Goal: Task Accomplishment & Management: Use online tool/utility

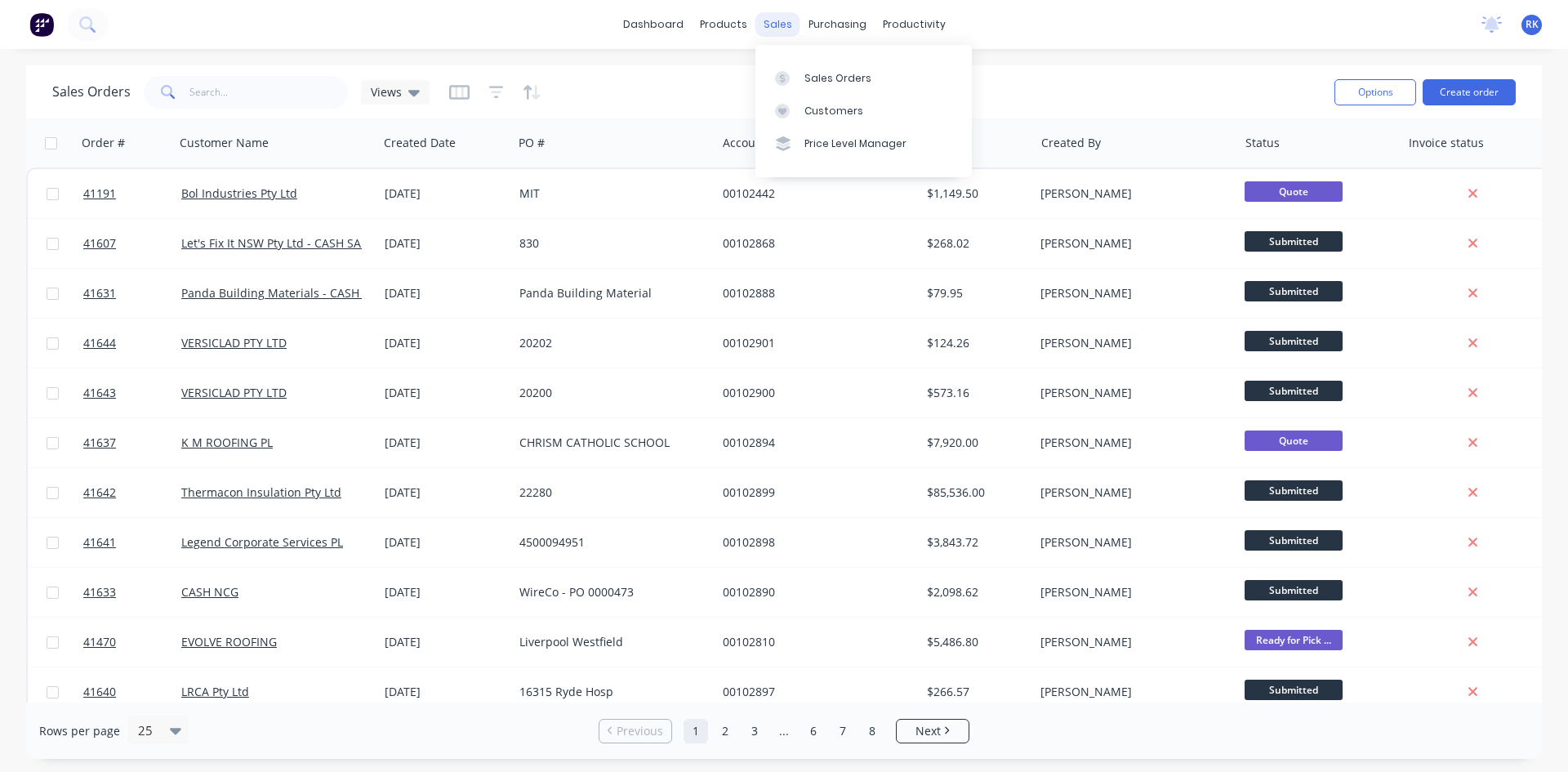
click at [782, 20] on div "sales" at bounding box center [778, 24] width 45 height 25
click at [818, 78] on div "Sales Orders" at bounding box center [838, 78] width 67 height 15
click at [917, 24] on div "productivity" at bounding box center [914, 24] width 79 height 25
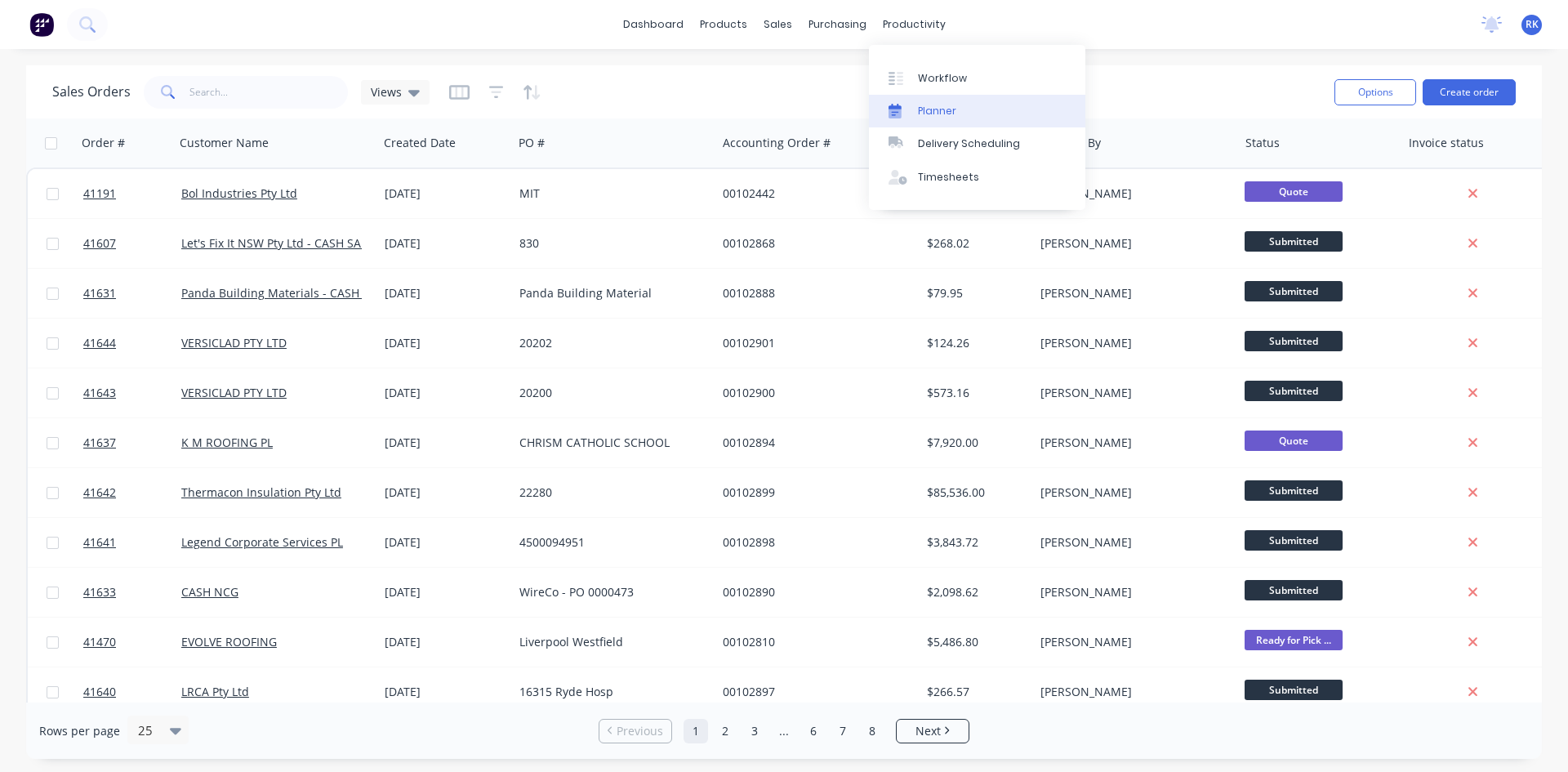
click at [938, 108] on div "Planner" at bounding box center [938, 111] width 39 height 15
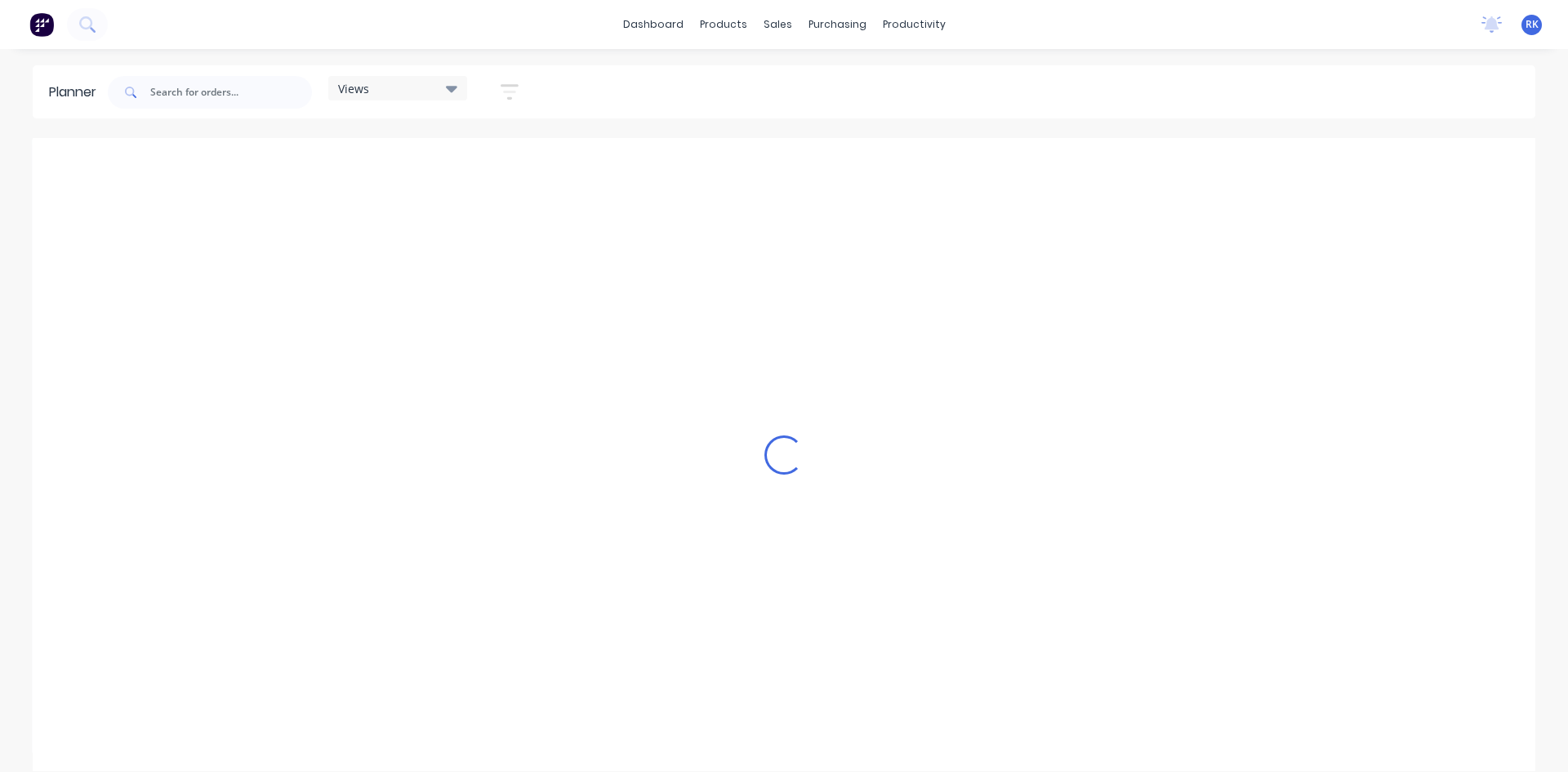
scroll to position [0, 1569]
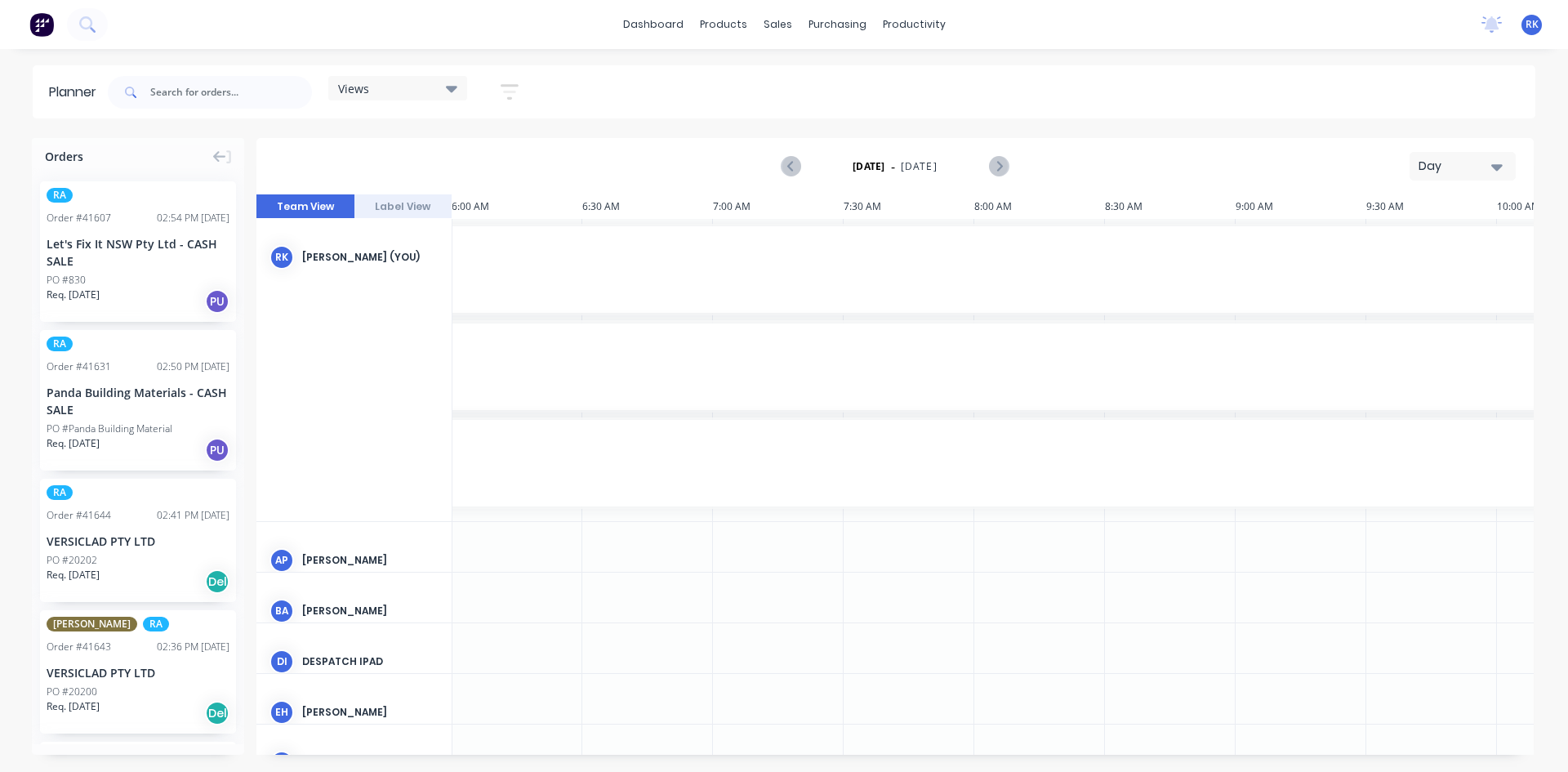
click at [1463, 165] on div "Day" at bounding box center [1457, 166] width 75 height 17
click at [1405, 247] on div "Week" at bounding box center [1434, 243] width 162 height 33
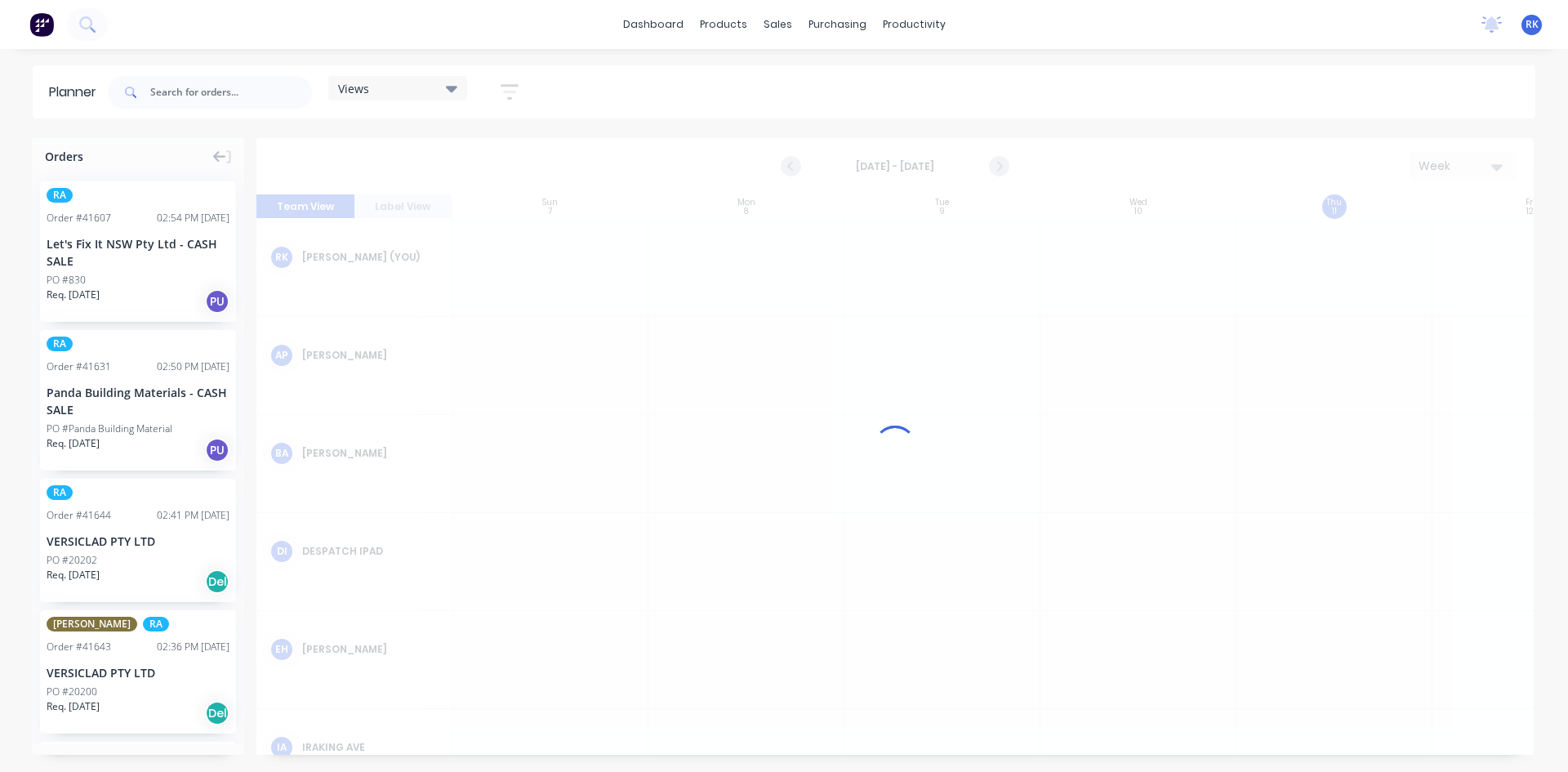
scroll to position [0, 1]
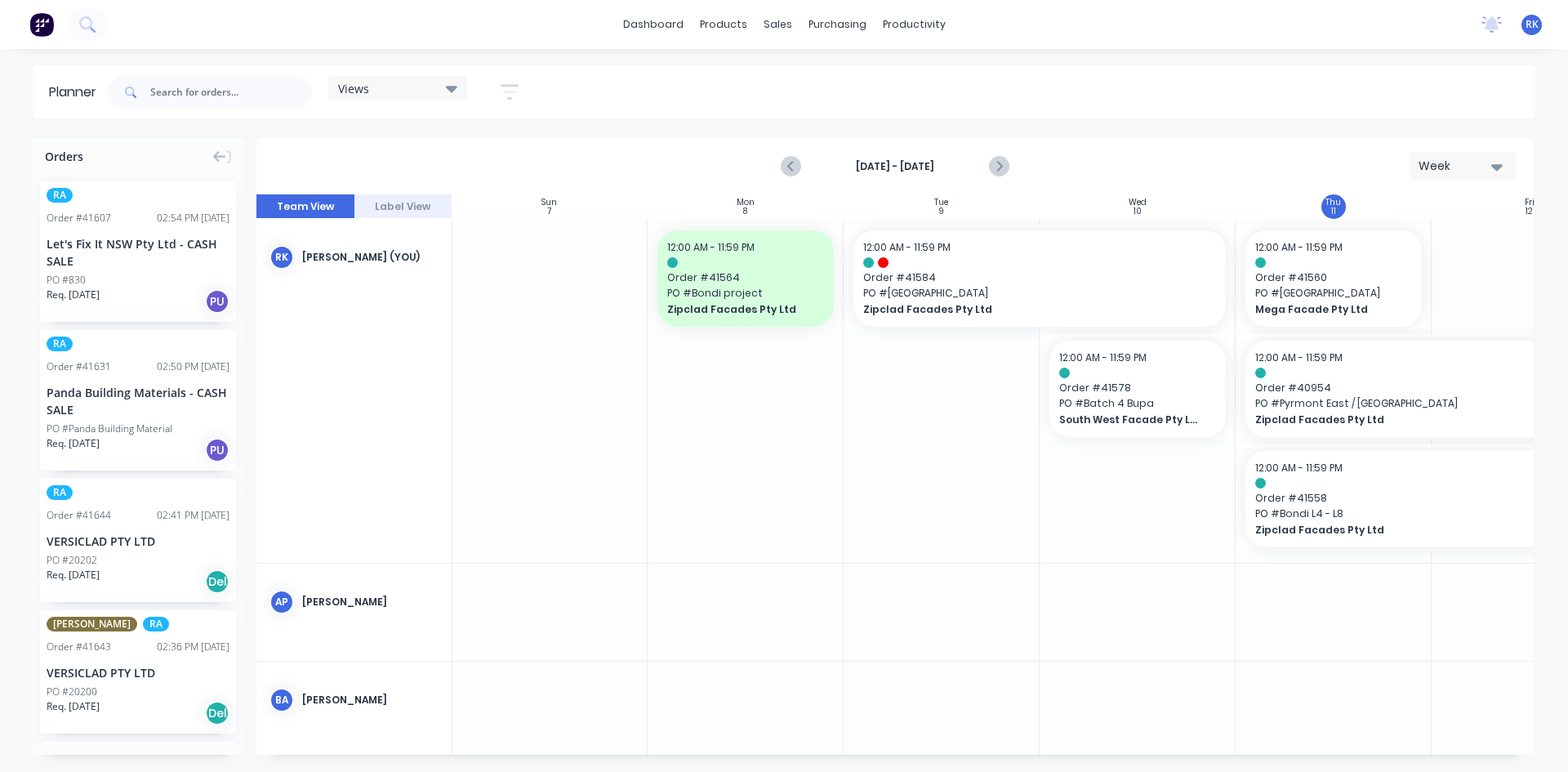
click at [449, 86] on icon at bounding box center [452, 88] width 11 height 6
click at [375, 335] on button "[PERSON_NAME]" at bounding box center [427, 337] width 174 height 18
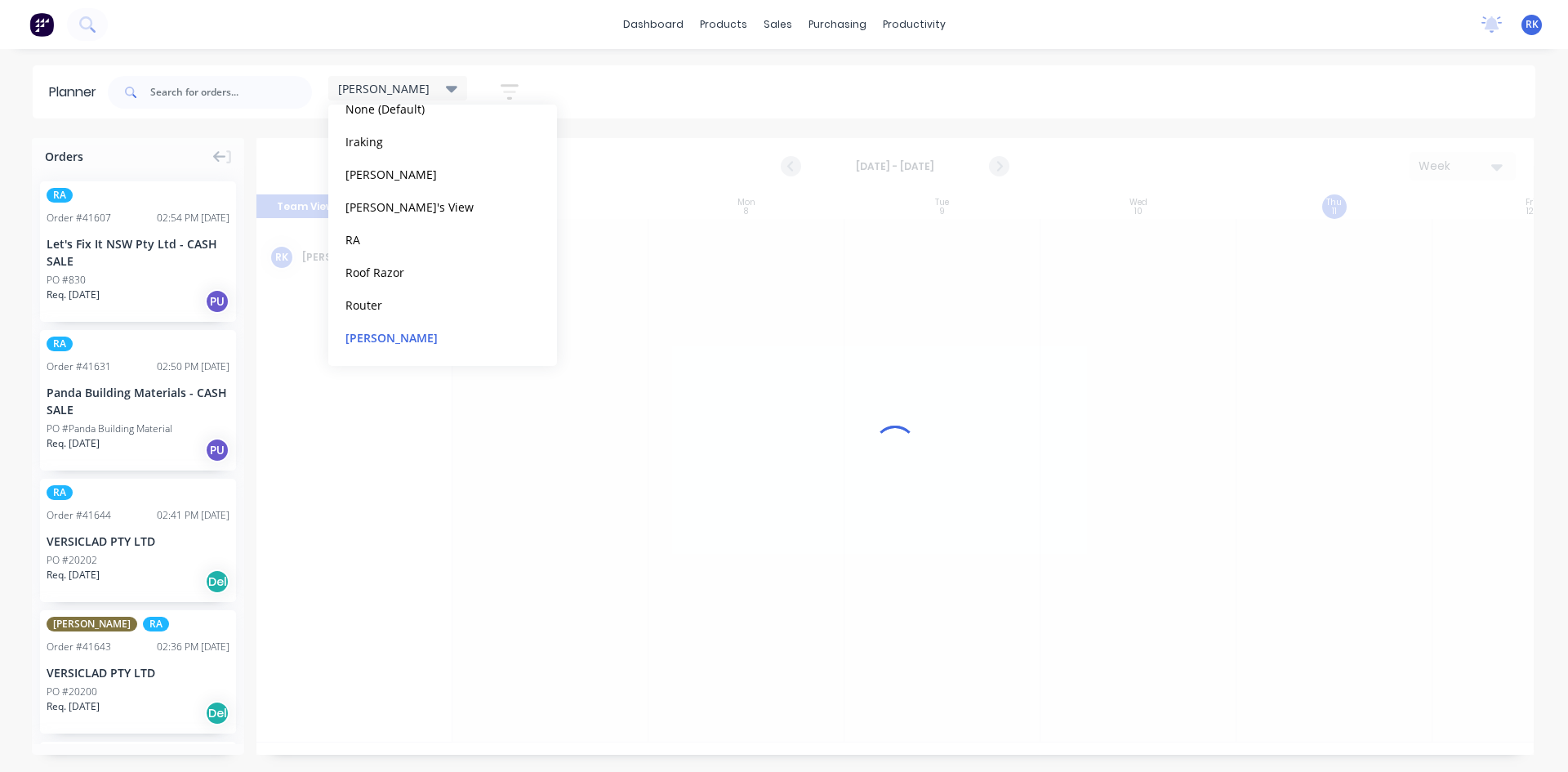
scroll to position [0, 1]
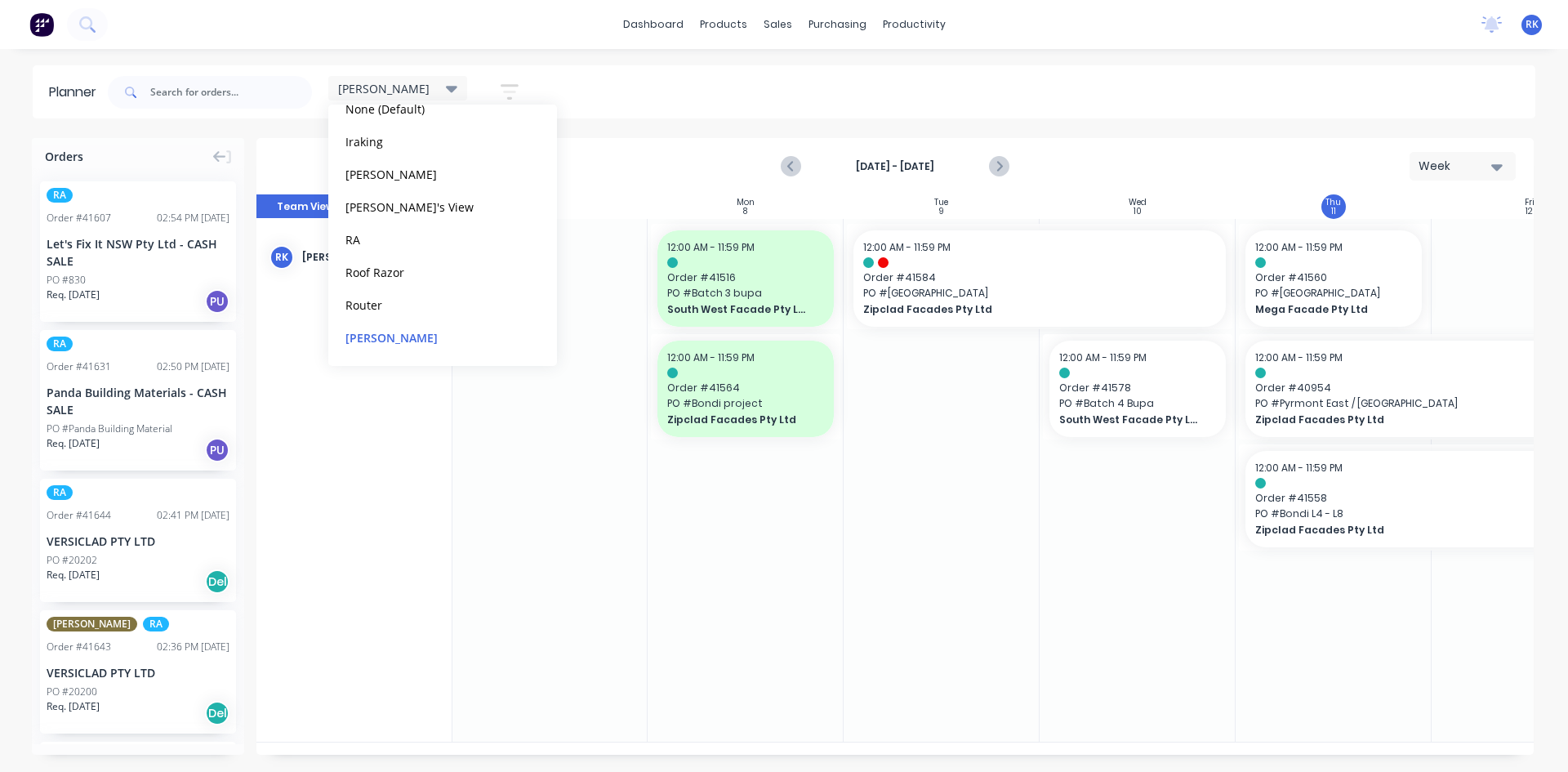
click at [987, 557] on div at bounding box center [942, 480] width 196 height 523
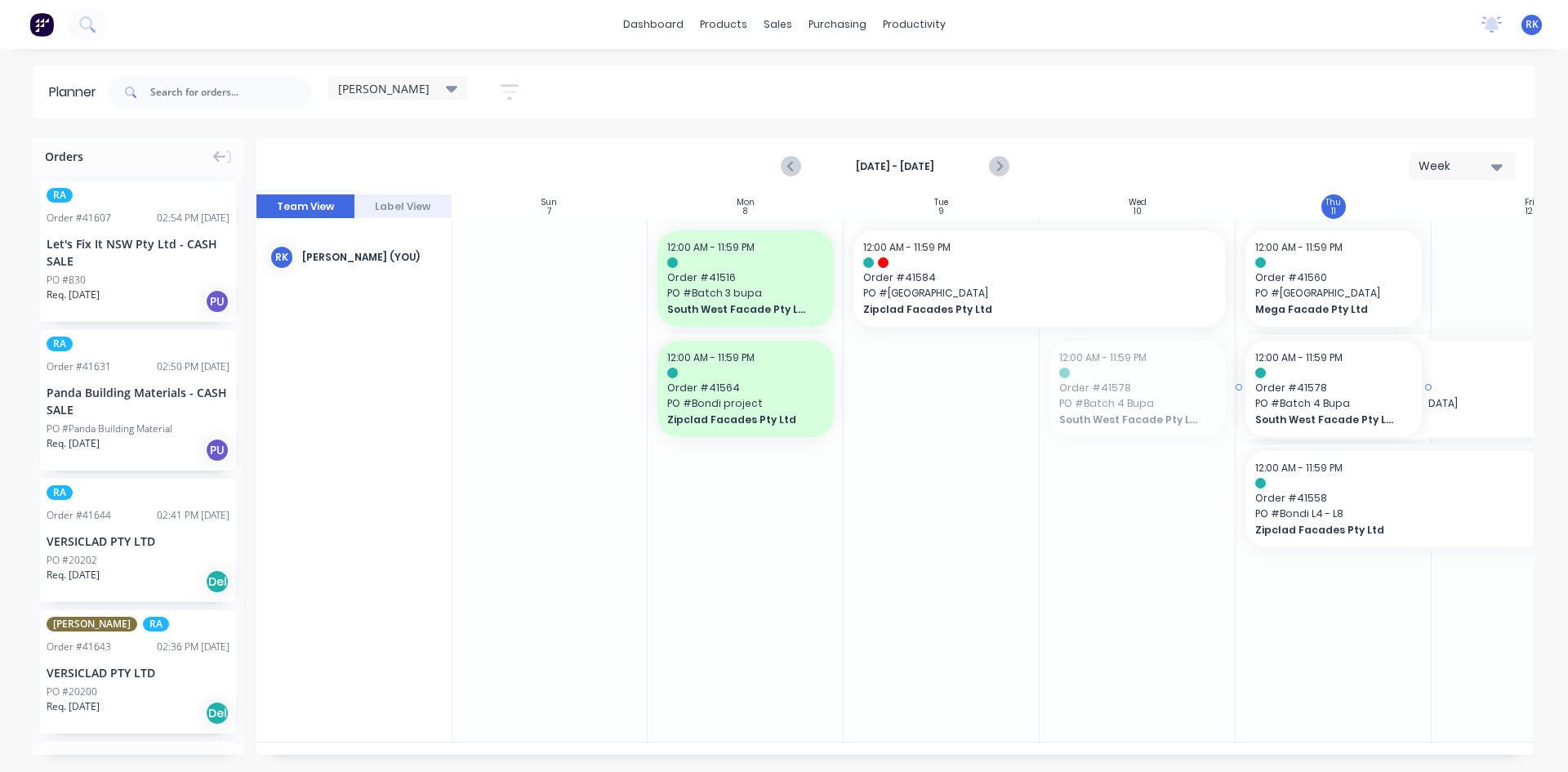
drag, startPoint x: 1110, startPoint y: 397, endPoint x: 1280, endPoint y: 605, distance: 268.6
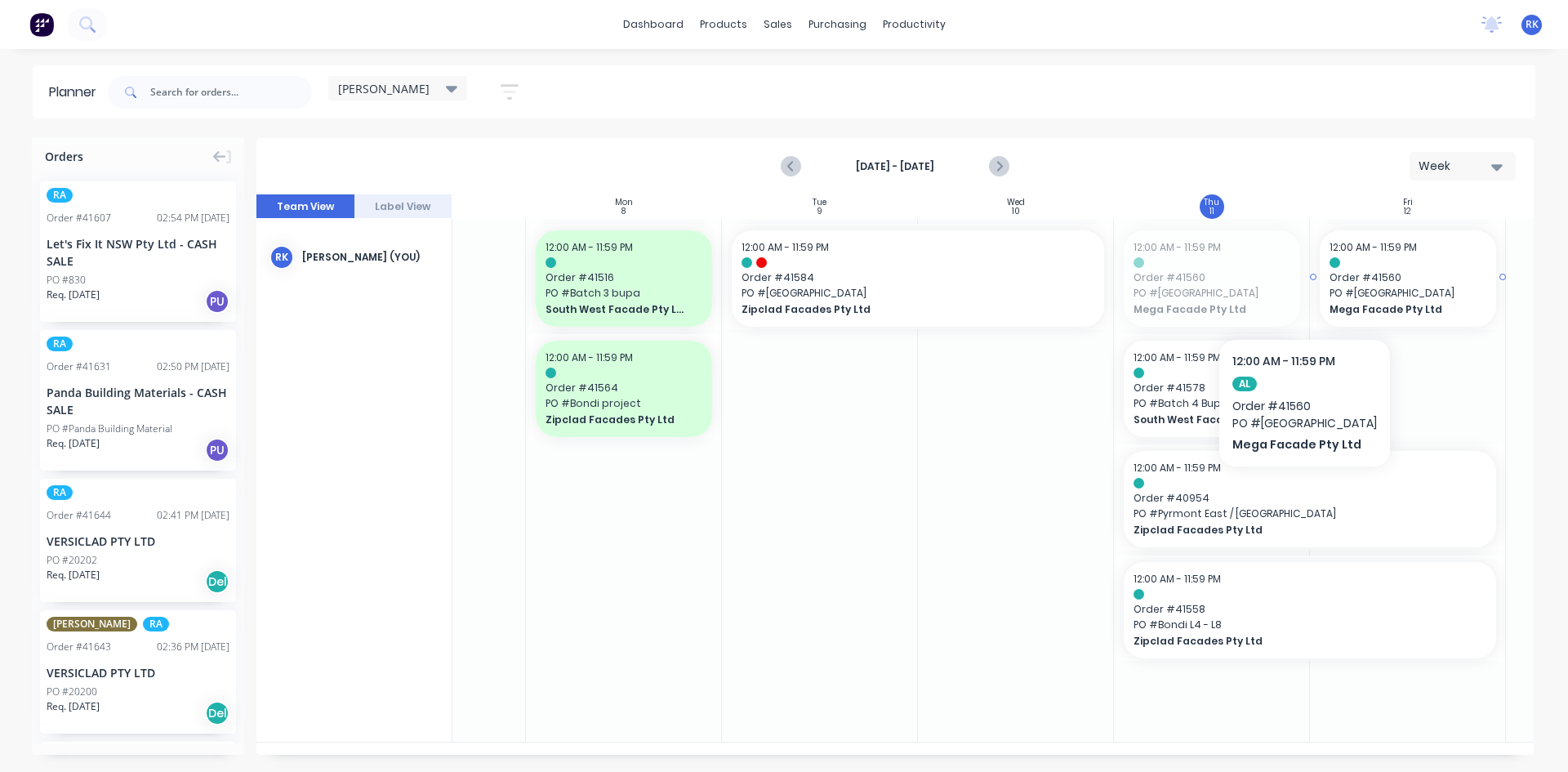
drag, startPoint x: 1199, startPoint y: 279, endPoint x: 1292, endPoint y: 290, distance: 93.6
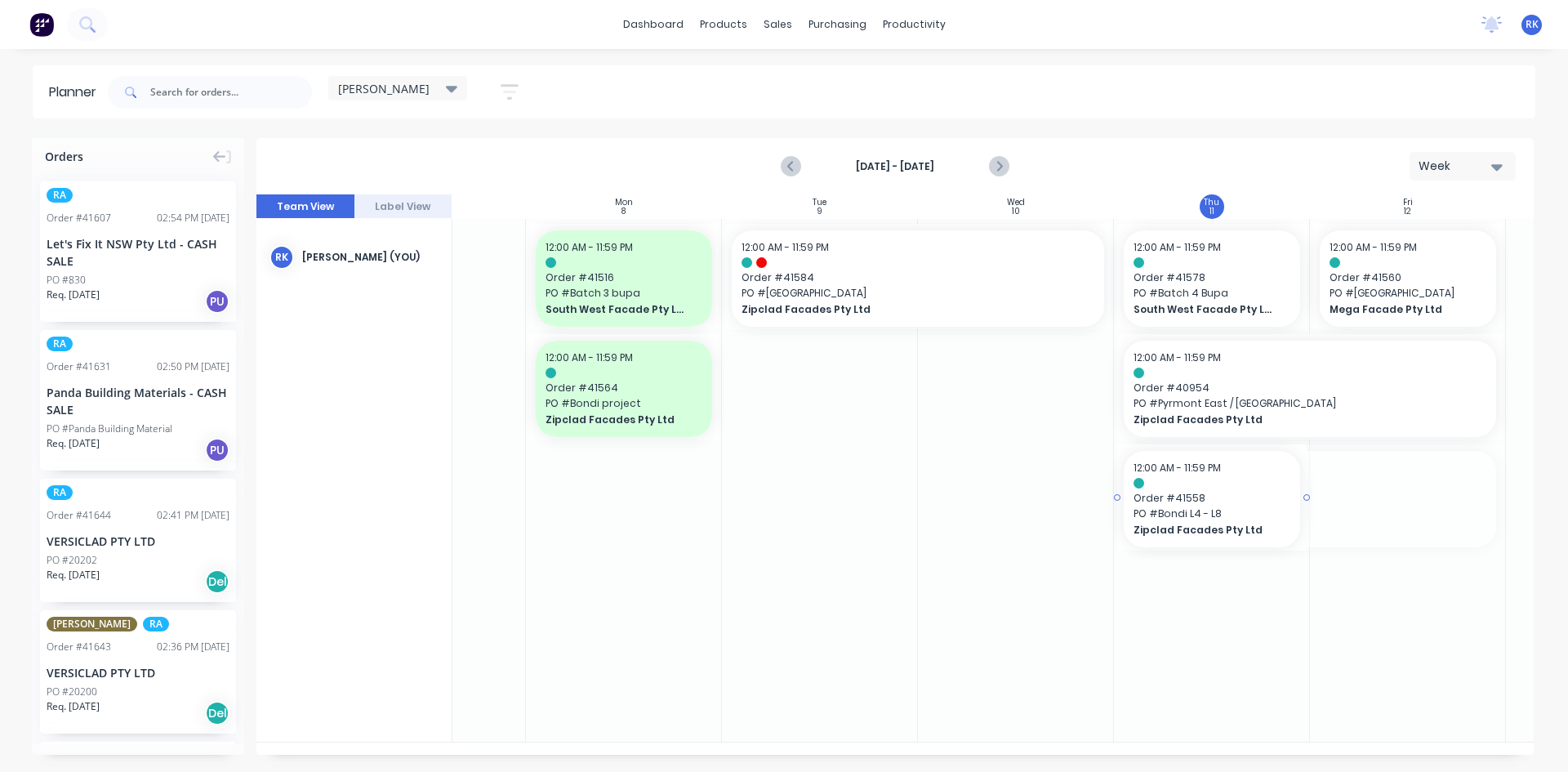
drag, startPoint x: 1500, startPoint y: 497, endPoint x: 1280, endPoint y: 514, distance: 220.7
drag, startPoint x: 1206, startPoint y: 499, endPoint x: 1363, endPoint y: 510, distance: 157.4
drag, startPoint x: 1502, startPoint y: 384, endPoint x: 1427, endPoint y: 384, distance: 75.0
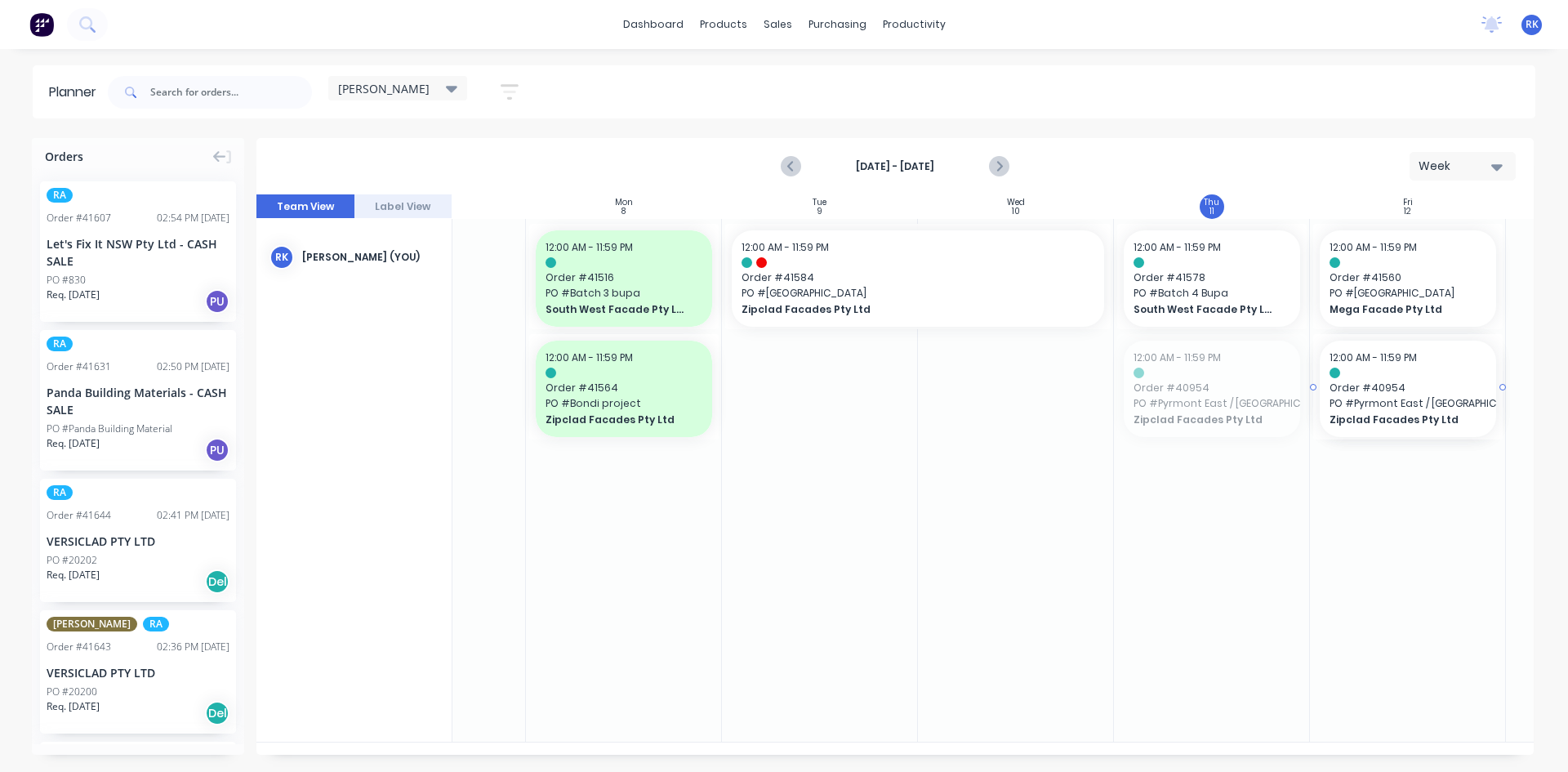
drag, startPoint x: 1177, startPoint y: 386, endPoint x: 1367, endPoint y: 532, distance: 239.6
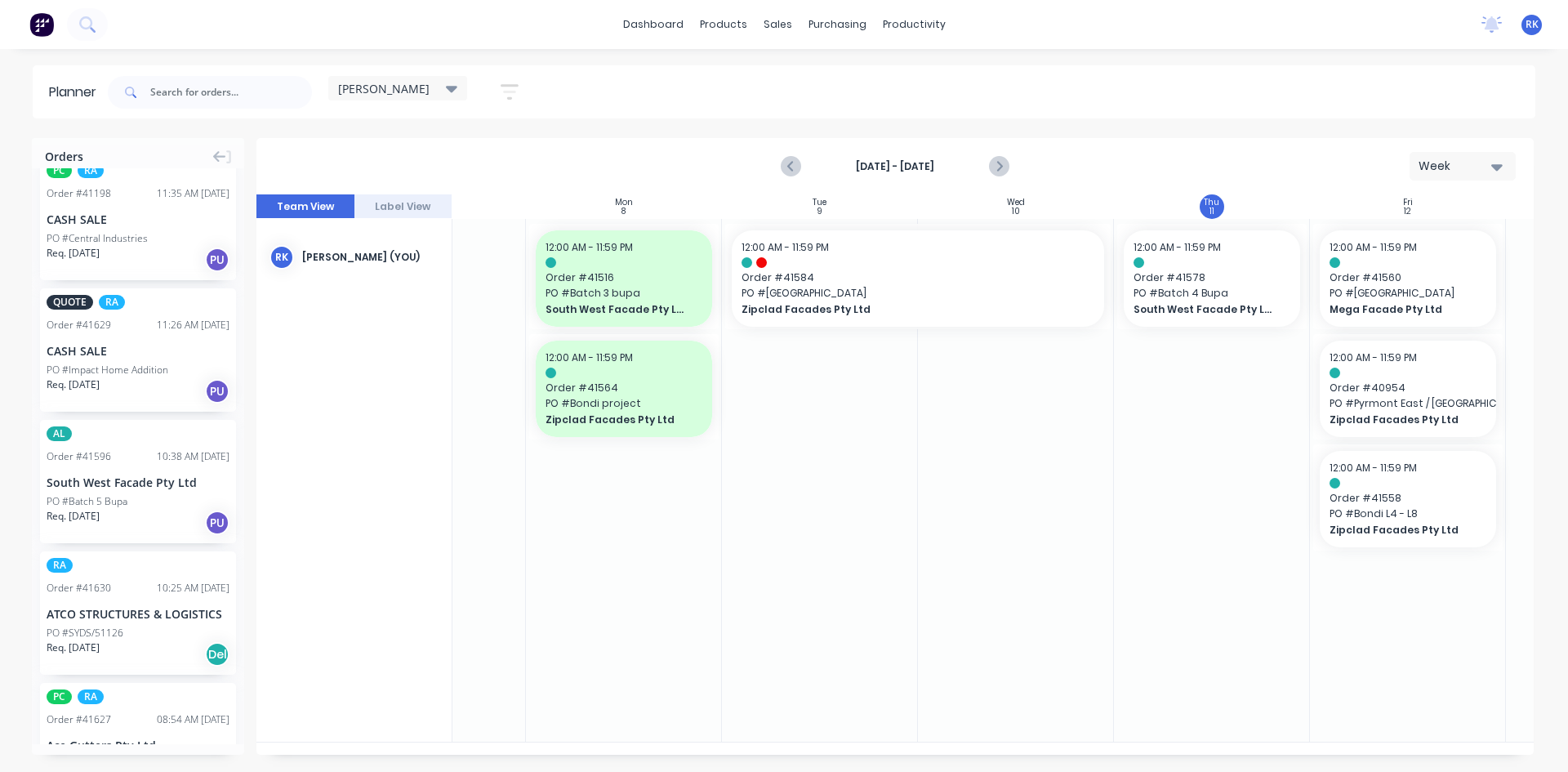
scroll to position [1961, 0]
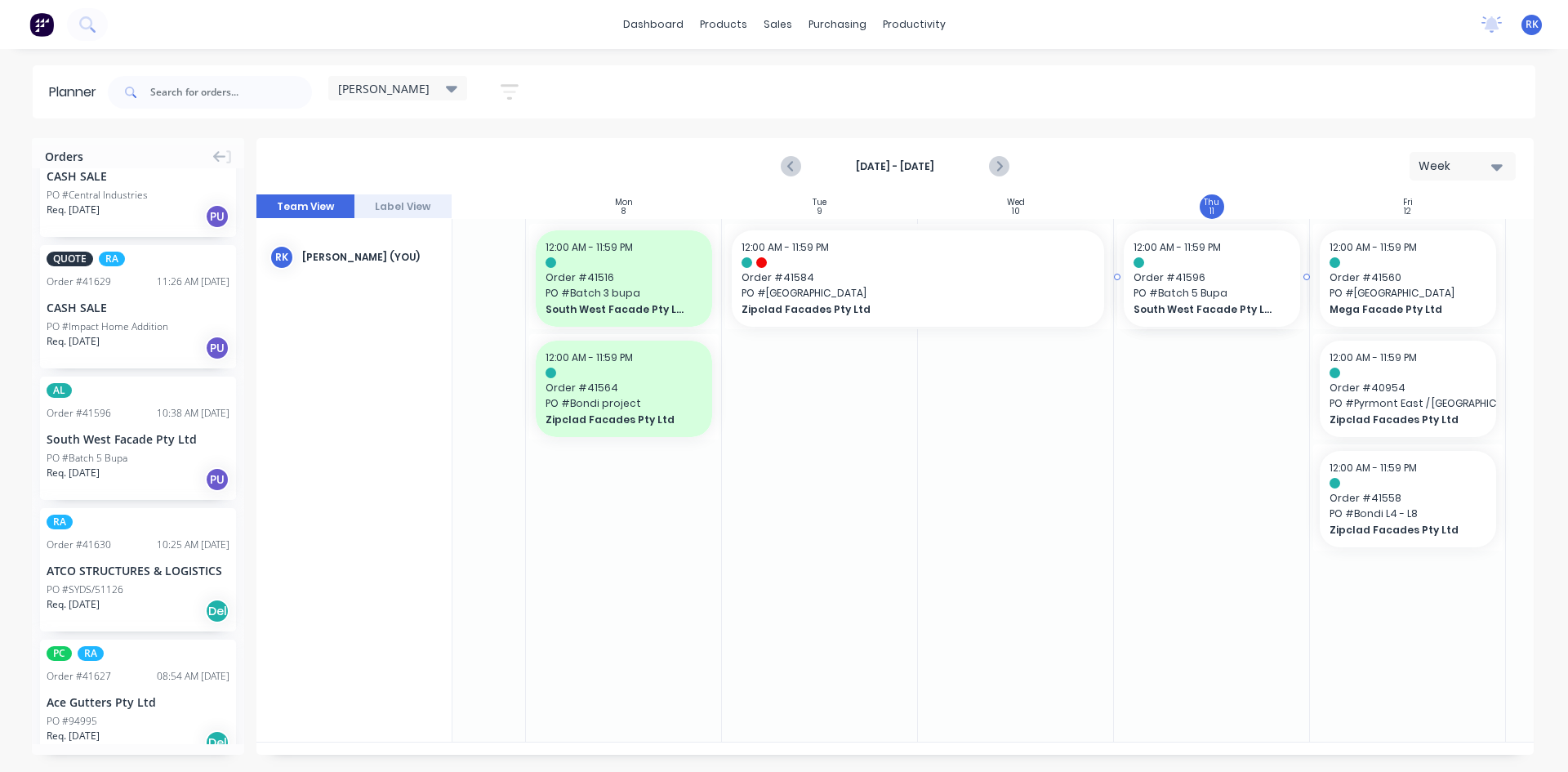
drag, startPoint x: 92, startPoint y: 454, endPoint x: 1156, endPoint y: 554, distance: 1068.7
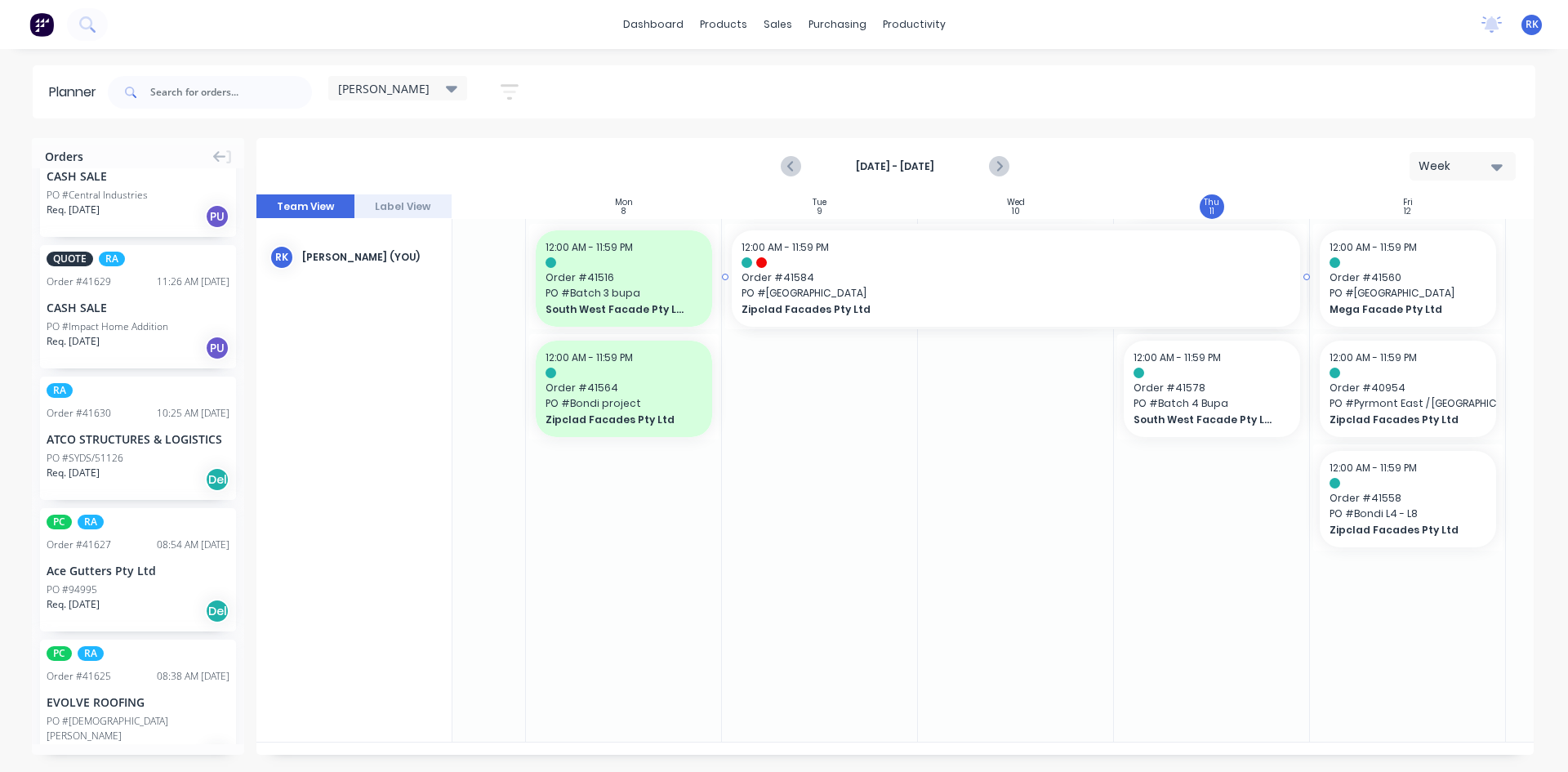
drag, startPoint x: 1110, startPoint y: 275, endPoint x: 1177, endPoint y: 274, distance: 67.0
